Goal: Check status: Check status

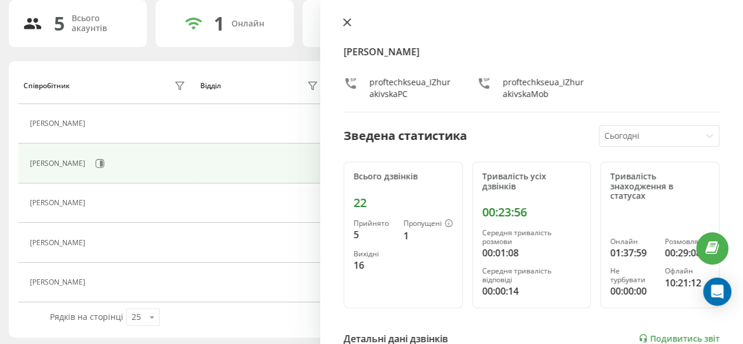
click at [350, 21] on icon at bounding box center [347, 22] width 7 height 7
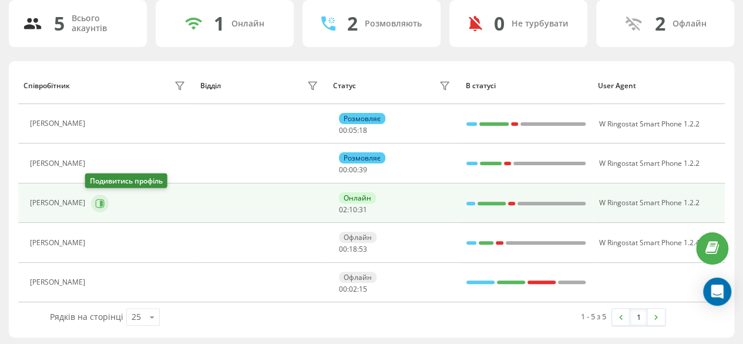
click at [100, 201] on icon at bounding box center [101, 203] width 3 height 6
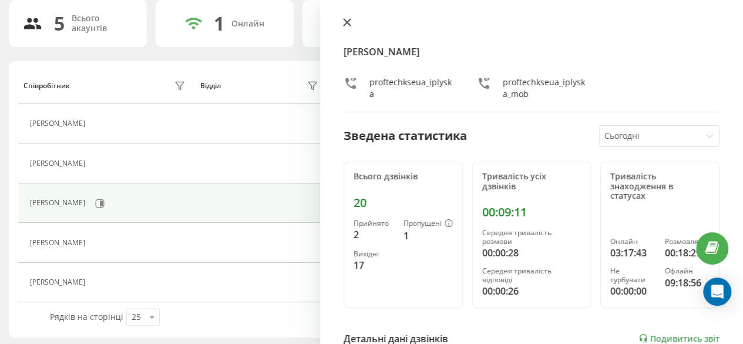
click at [344, 23] on icon at bounding box center [347, 22] width 8 height 8
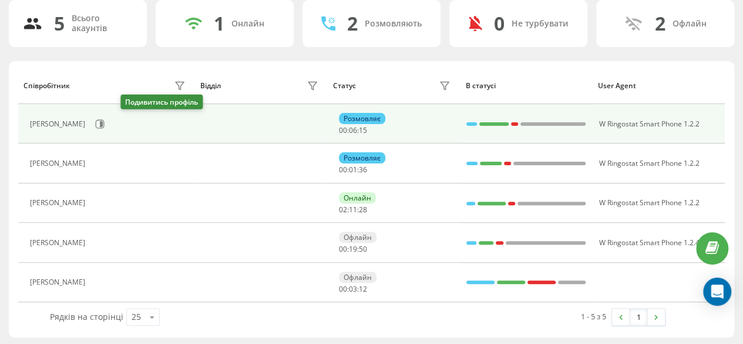
click at [133, 131] on div "[PERSON_NAME]" at bounding box center [109, 124] width 159 height 20
click at [103, 121] on icon at bounding box center [101, 124] width 3 height 6
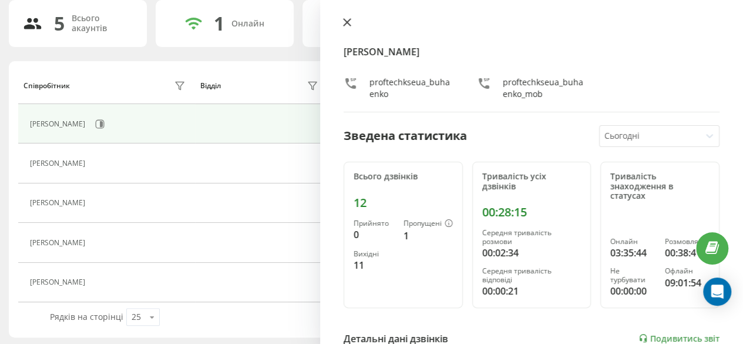
click at [351, 21] on icon at bounding box center [347, 22] width 8 height 8
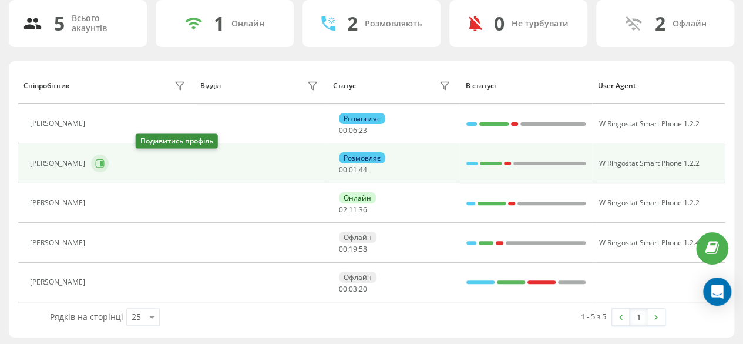
click at [109, 159] on button at bounding box center [100, 163] width 18 height 18
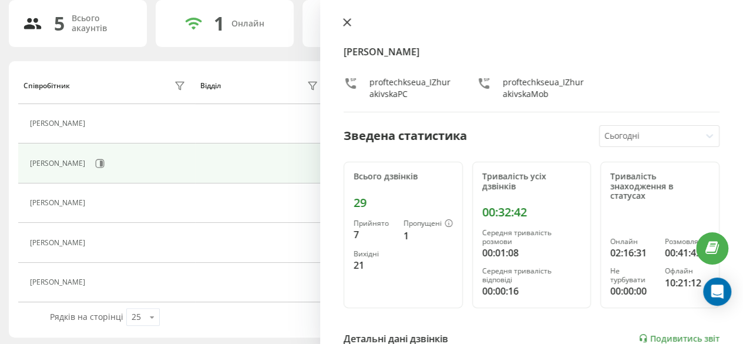
click at [349, 21] on icon at bounding box center [347, 22] width 7 height 7
